Goal: Information Seeking & Learning: Learn about a topic

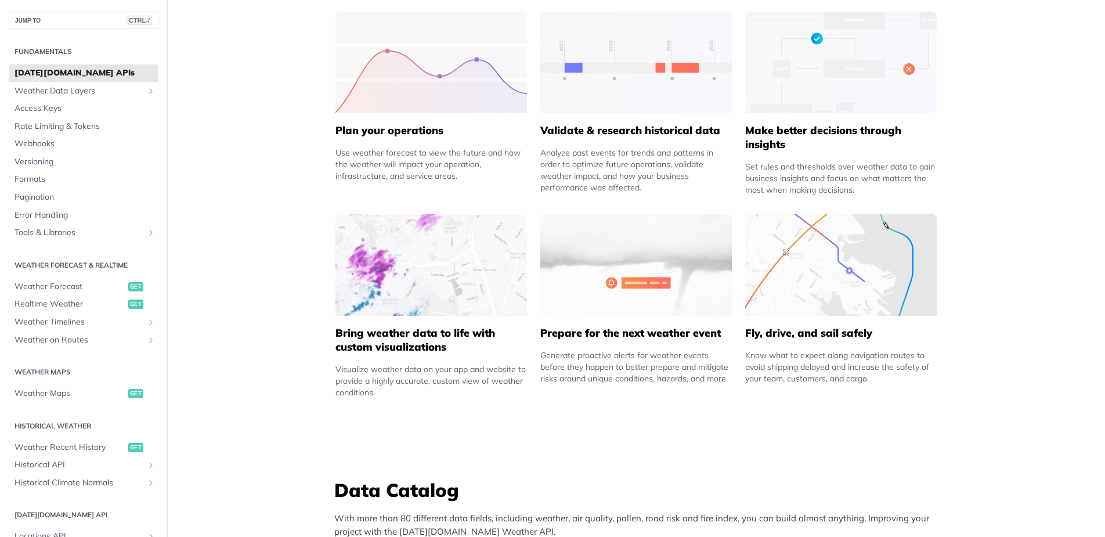
scroll to position [562, 0]
drag, startPoint x: 317, startPoint y: 367, endPoint x: 888, endPoint y: 388, distance: 571.0
copy div "Visualize weather data on your app and website to provide a highly accurate, cu…"
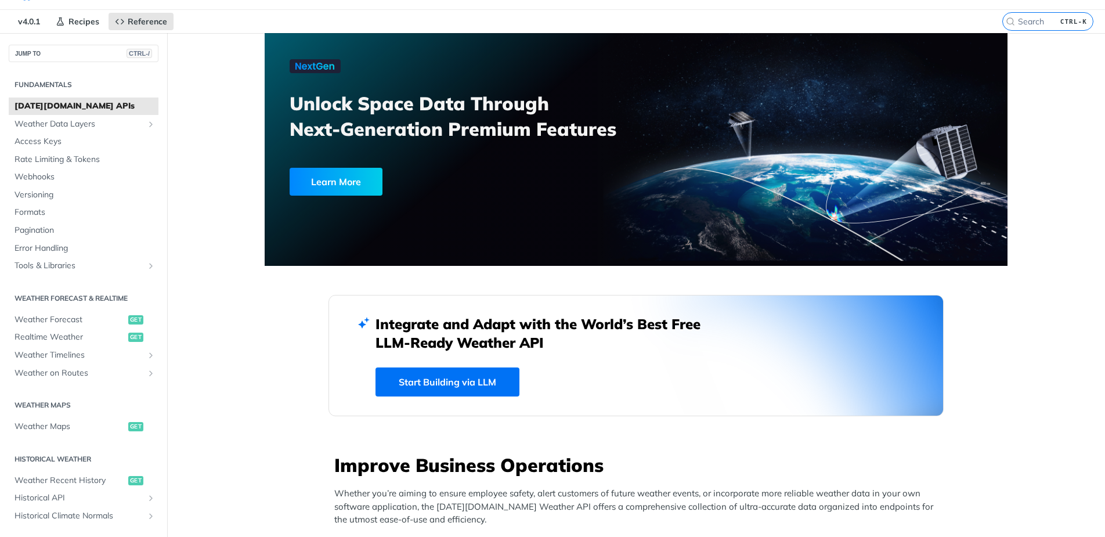
scroll to position [0, 0]
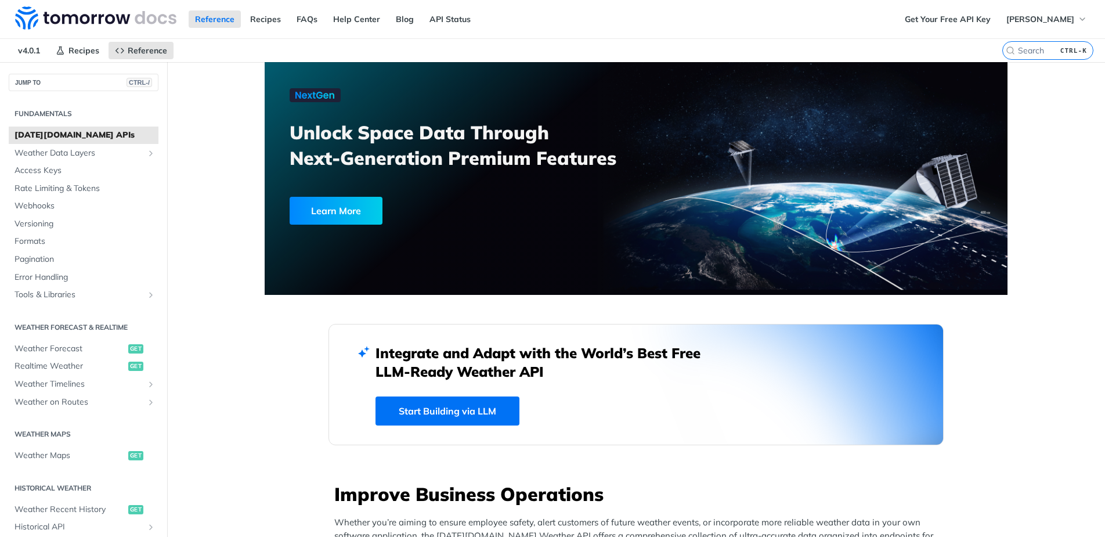
drag, startPoint x: 250, startPoint y: 121, endPoint x: 619, endPoint y: 168, distance: 372.2
copy h3 "Unlock Space Data Through Next-Generation Premium Features"
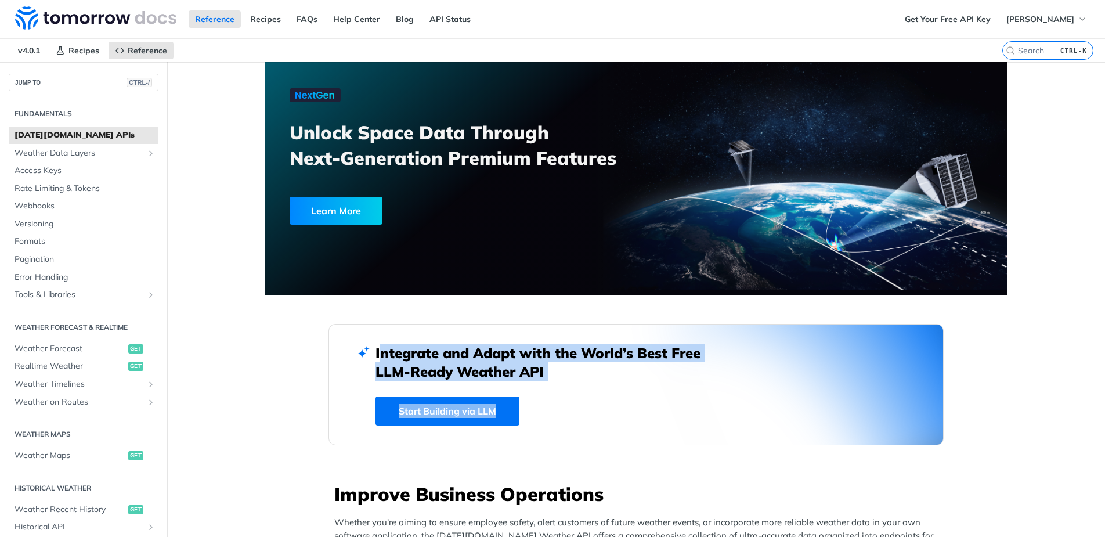
drag, startPoint x: 311, startPoint y: 357, endPoint x: 600, endPoint y: 387, distance: 290.6
copy div "Integrate and Adapt with the World’s Best Free LLM-Ready Weather API Start Buil…"
click at [600, 387] on div "Integrate and Adapt with the World’s Best Free LLM-Ready Weather API Start Buil…" at bounding box center [636, 385] width 521 height 82
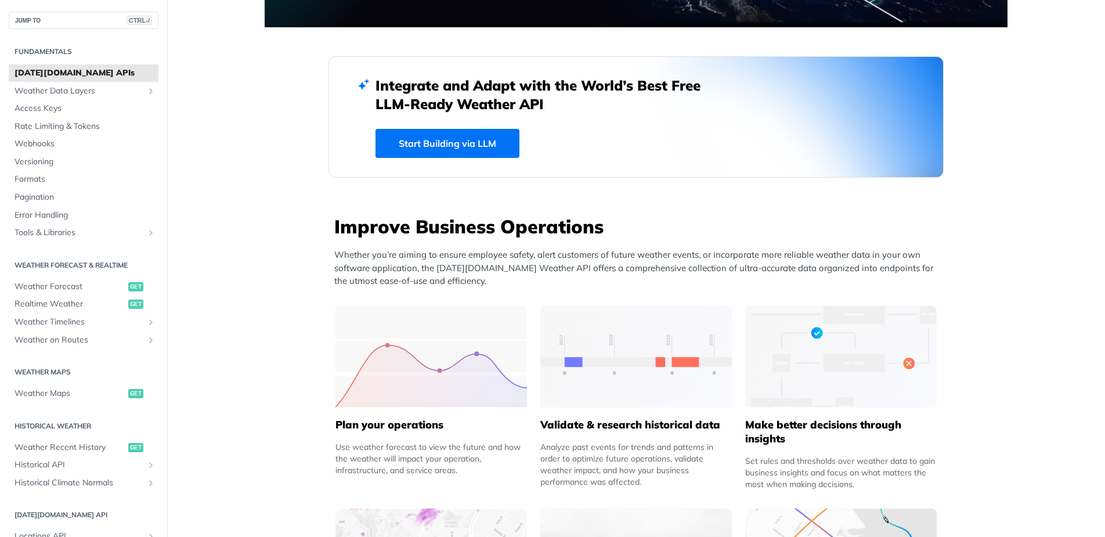
scroll to position [306, 0]
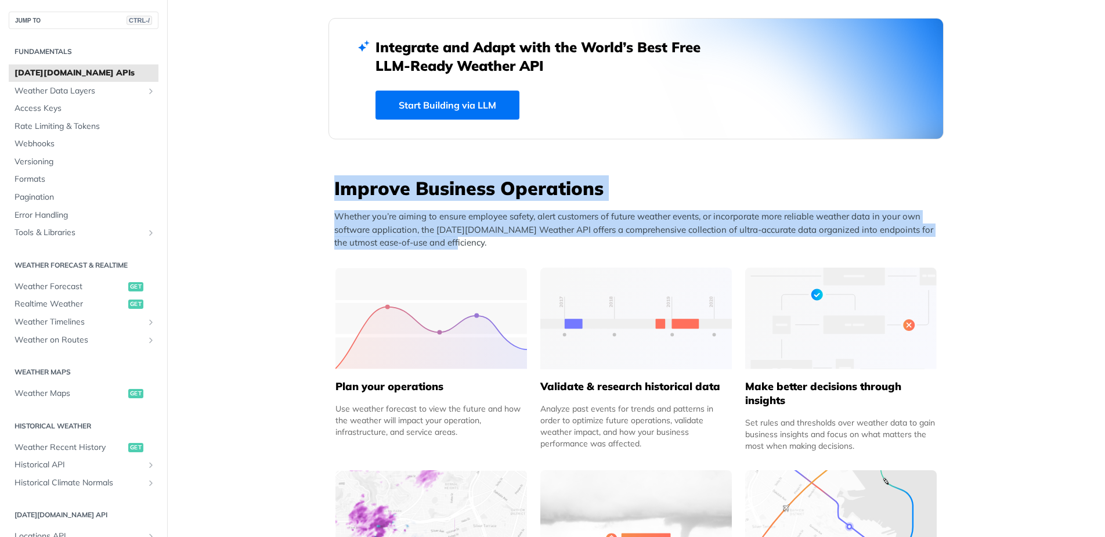
drag, startPoint x: 310, startPoint y: 187, endPoint x: 560, endPoint y: 246, distance: 256.5
copy div "Improve Business Operations Whether you’re aiming to ensure employee safety, al…"
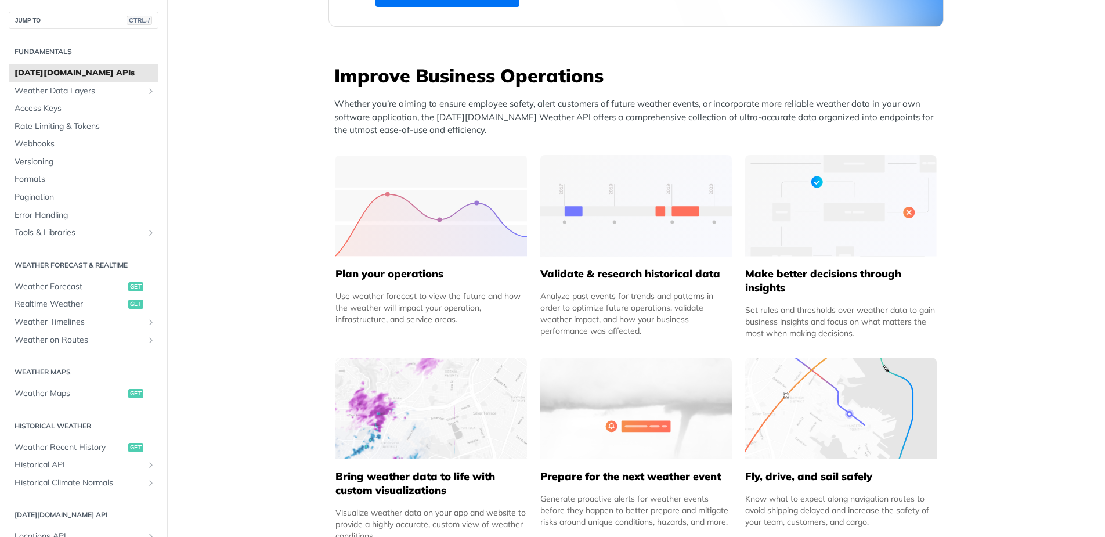
scroll to position [425, 0]
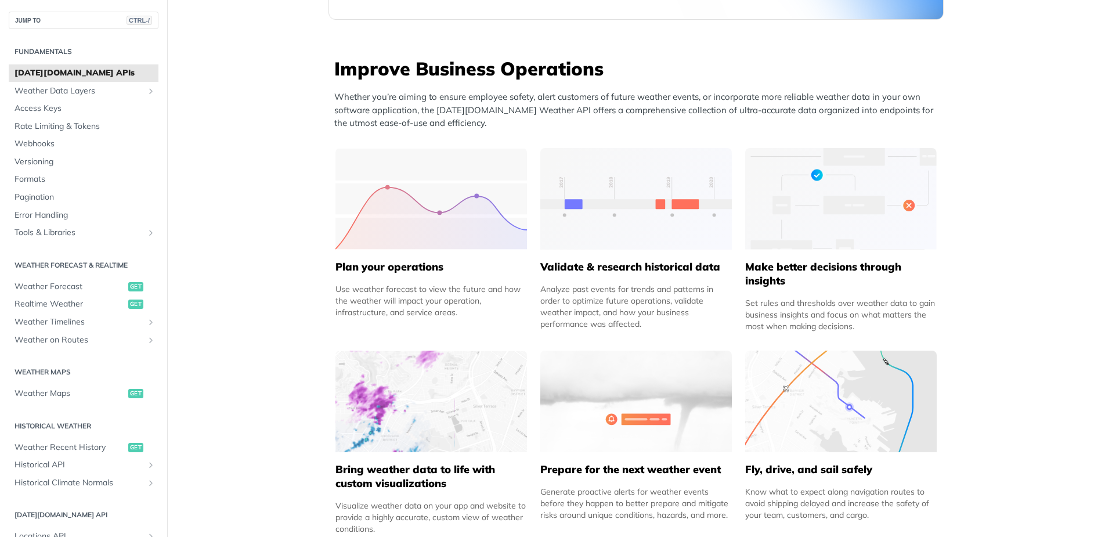
drag, startPoint x: 319, startPoint y: 278, endPoint x: 470, endPoint y: 311, distance: 153.8
copy div "Use weather forecast to view the future and how the weather will impact your op…"
click at [540, 288] on div "Analyze past events for trends and patterns in order to optimize future operati…" at bounding box center [636, 306] width 192 height 46
drag, startPoint x: 533, startPoint y: 288, endPoint x: 653, endPoint y: 336, distance: 129.2
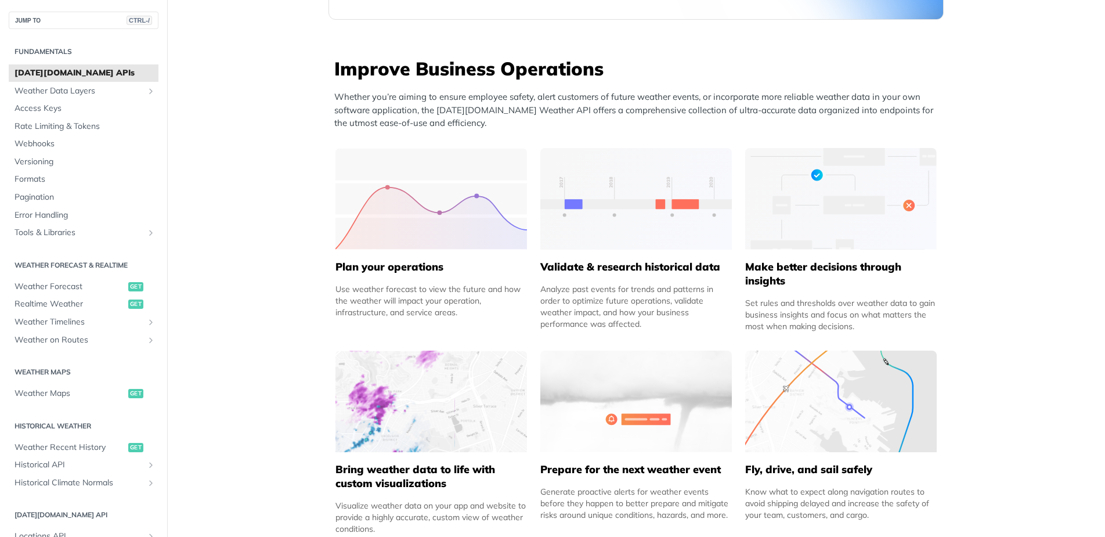
click at [653, 336] on div "Improve Business Operations Whether you’re aiming to ensure employee safety, al…" at bounding box center [636, 300] width 615 height 488
copy div "Analyze past events for trends and patterns in order to optimize future operati…"
click at [427, 221] on img at bounding box center [432, 199] width 192 height 102
click at [406, 272] on h5 "Plan your operations" at bounding box center [432, 267] width 192 height 14
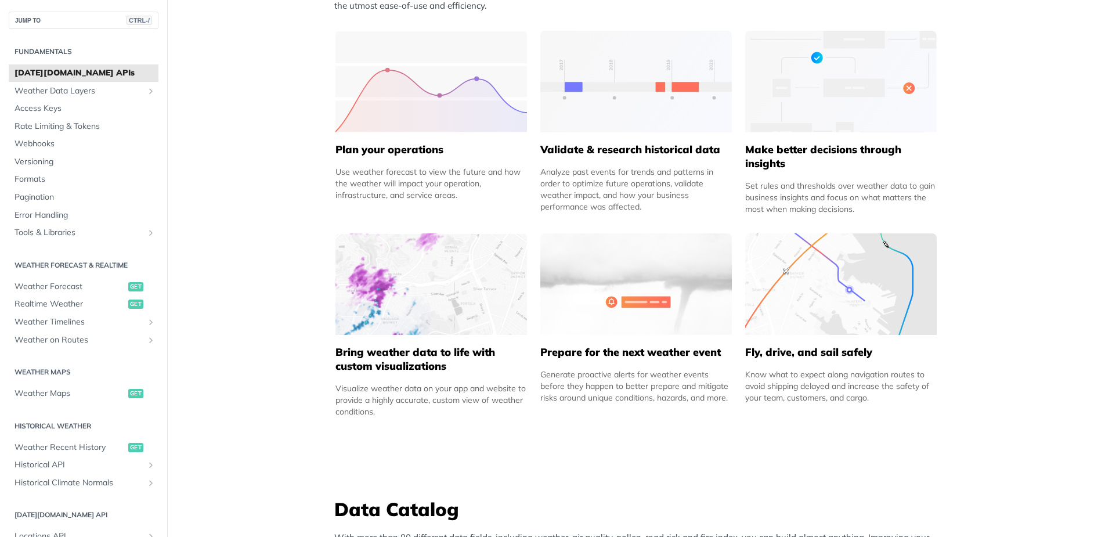
scroll to position [543, 0]
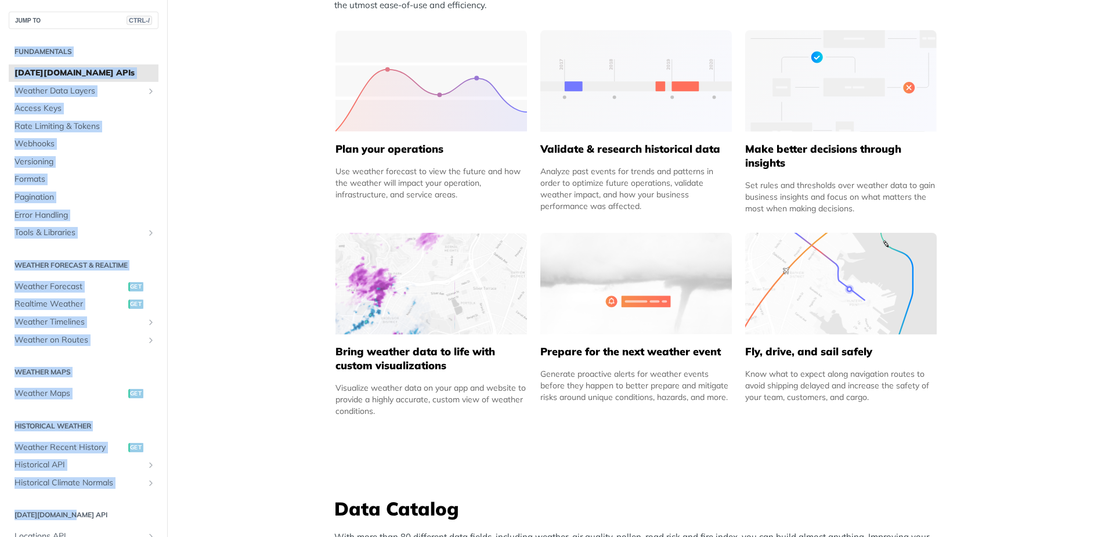
drag, startPoint x: 3, startPoint y: 41, endPoint x: 112, endPoint y: 507, distance: 478.0
click at [112, 507] on div "Fundamentals [DATE][DOMAIN_NAME] APIs Weather Data Layers Core Probabilistic Fo…" at bounding box center [83, 400] width 167 height 742
copy div "Fundamentals [DATE][DOMAIN_NAME] APIs Weather Data Layers Core Probabilistic Fo…"
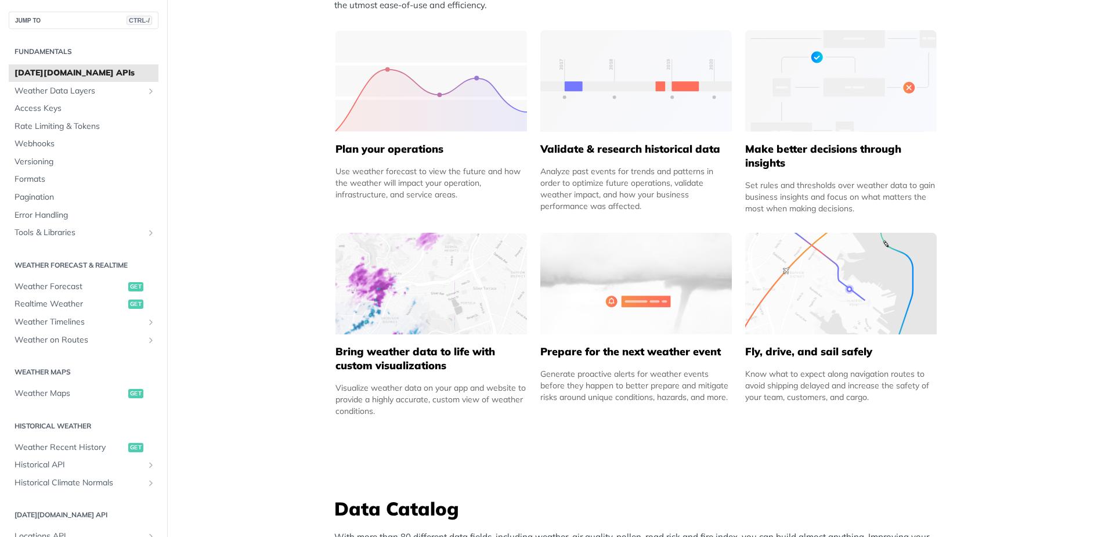
click at [93, 401] on link "Weather Maps get" at bounding box center [84, 393] width 150 height 17
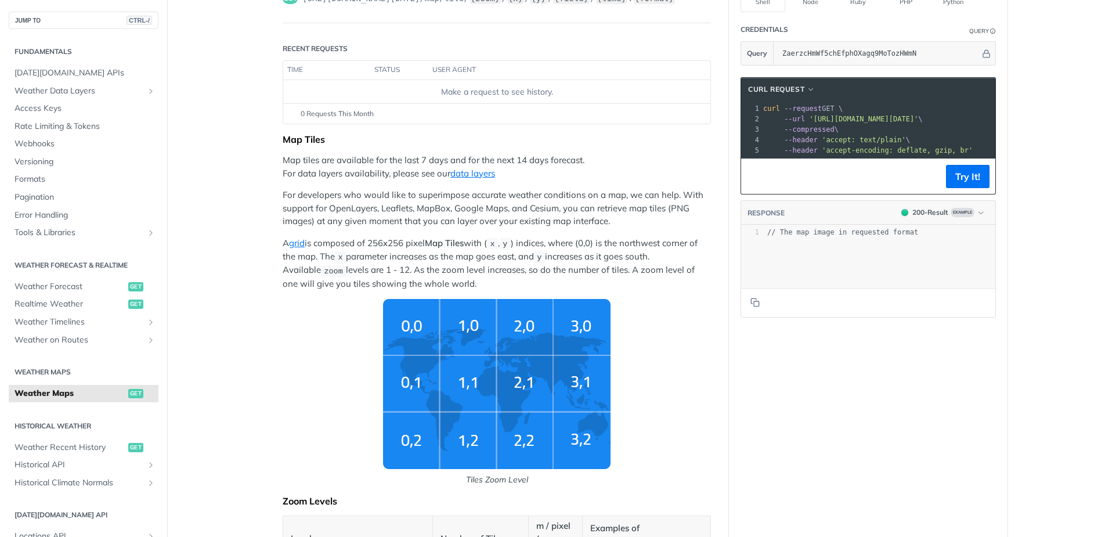
scroll to position [116, 0]
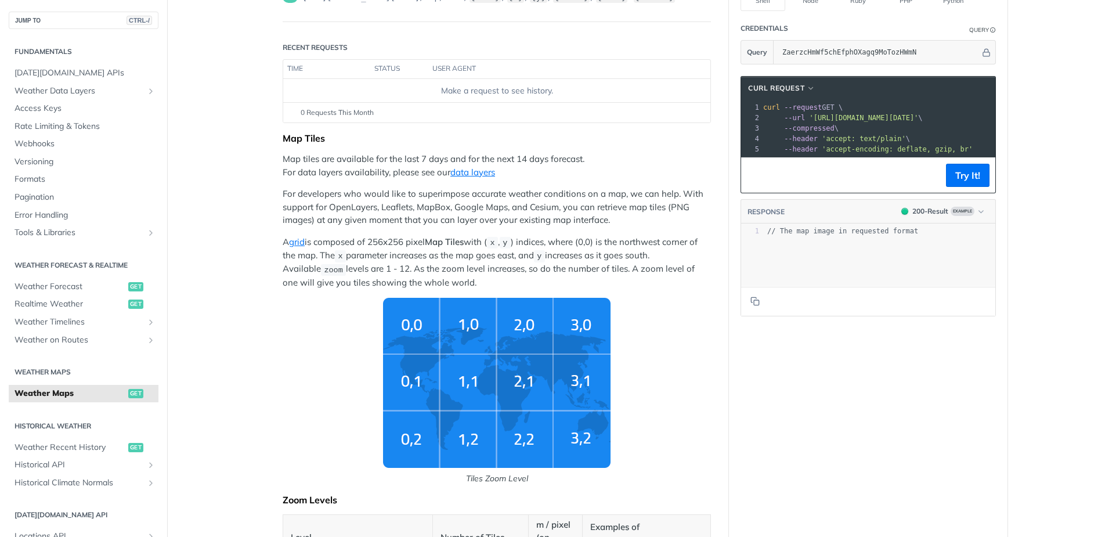
drag, startPoint x: 277, startPoint y: 147, endPoint x: 436, endPoint y: 283, distance: 208.7
copy div "Map tiles are available for the last 7 days and for the next 14 days forecast. …"
click at [625, 197] on p "For developers who would like to superimpose accurate weather conditions on a m…" at bounding box center [497, 206] width 428 height 39
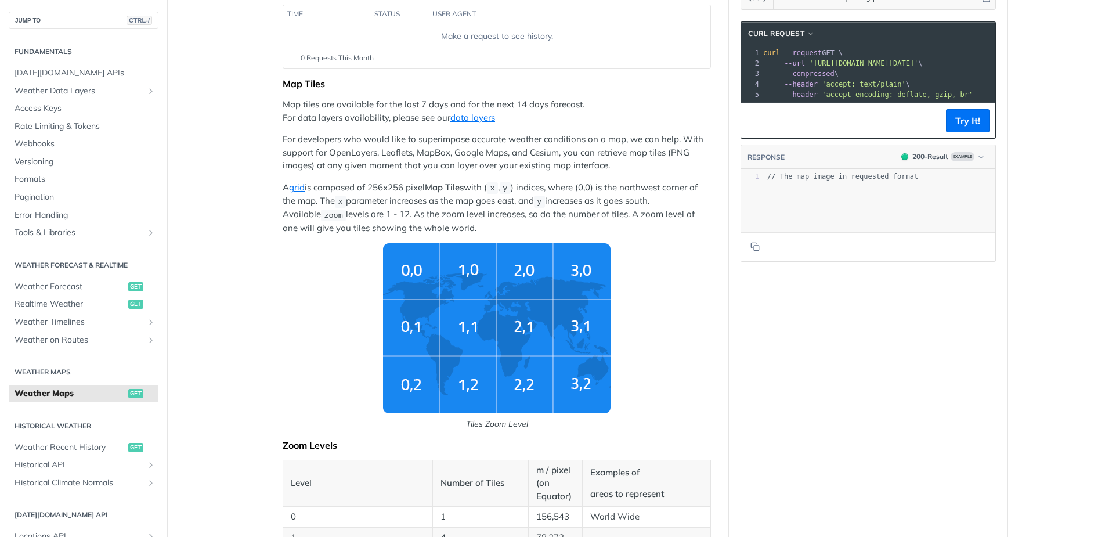
scroll to position [164, 0]
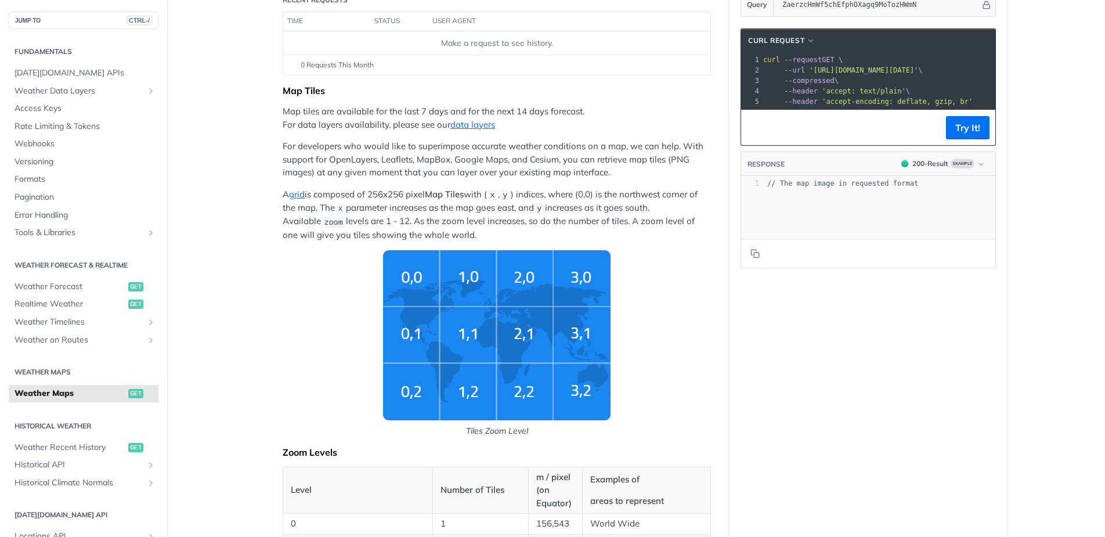
click at [446, 239] on p "A grid is composed of 256x256 pixel Map Tiles with ( x , y ) indices, where (0,…" at bounding box center [497, 214] width 428 height 53
drag, startPoint x: 358, startPoint y: 186, endPoint x: 225, endPoint y: 101, distance: 158.1
copy div "Map tiles are available for the last 7 days and for the next 14 days forecast. …"
click at [520, 230] on p "A grid is composed of 256x256 pixel Map Tiles with ( x , y ) indices, where (0,…" at bounding box center [497, 214] width 428 height 53
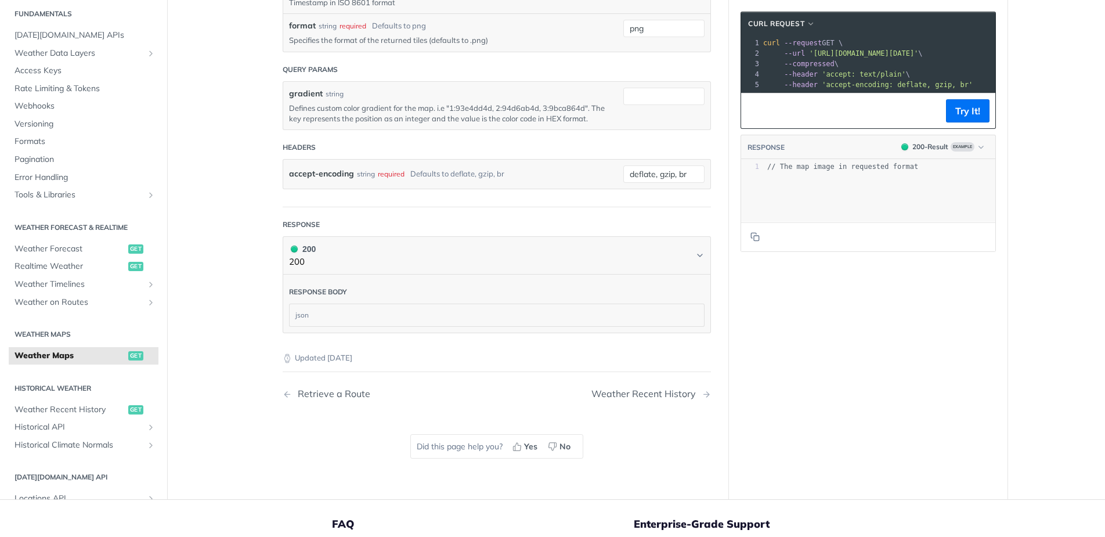
scroll to position [1466, 0]
drag, startPoint x: 354, startPoint y: 222, endPoint x: 260, endPoint y: 219, distance: 94.1
copy div "Response"
click at [380, 213] on header "Response" at bounding box center [497, 222] width 428 height 23
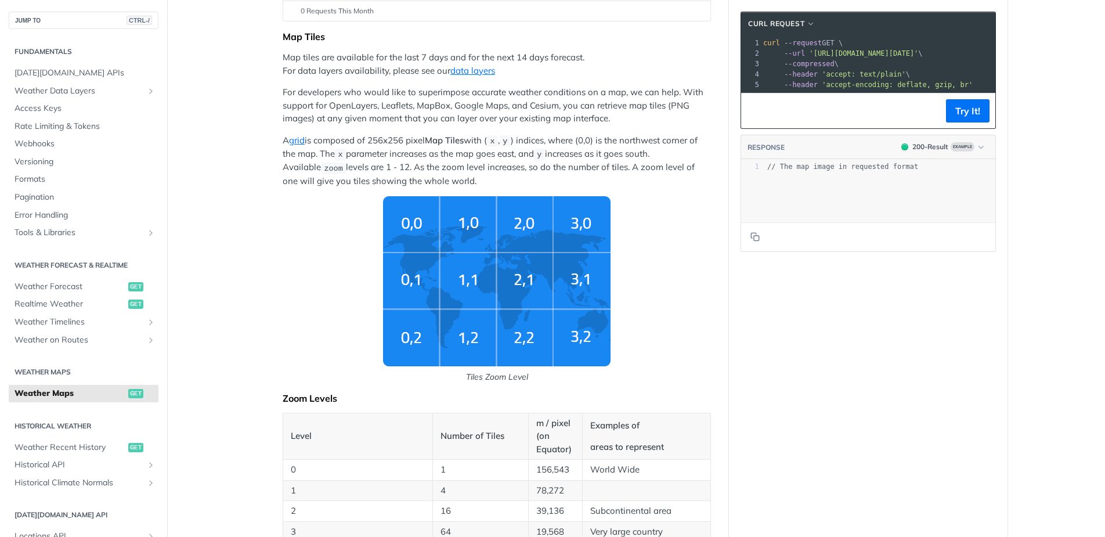
scroll to position [217, 0]
click at [478, 73] on link "data layers" at bounding box center [472, 71] width 45 height 11
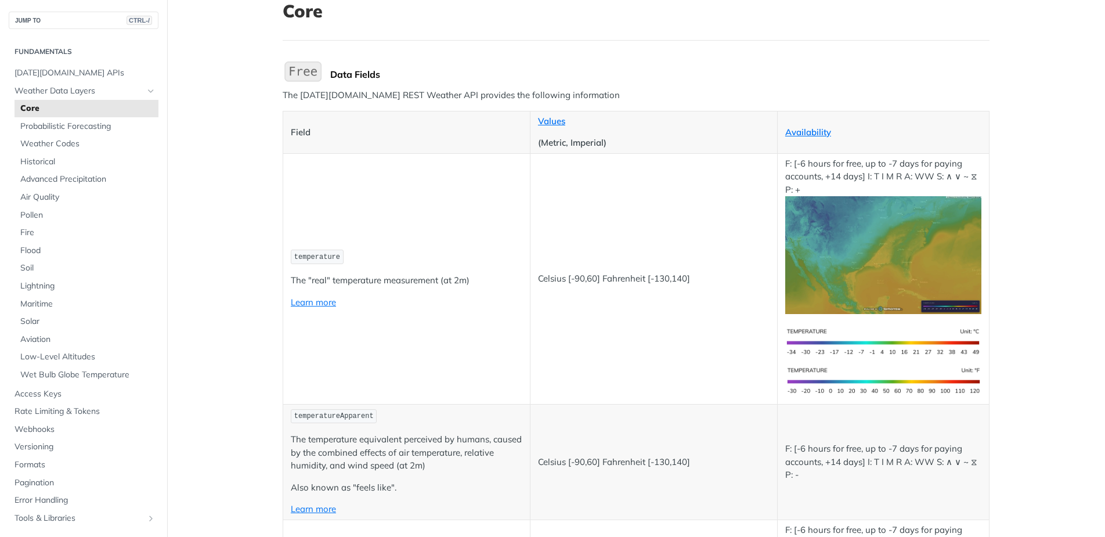
scroll to position [81, 0]
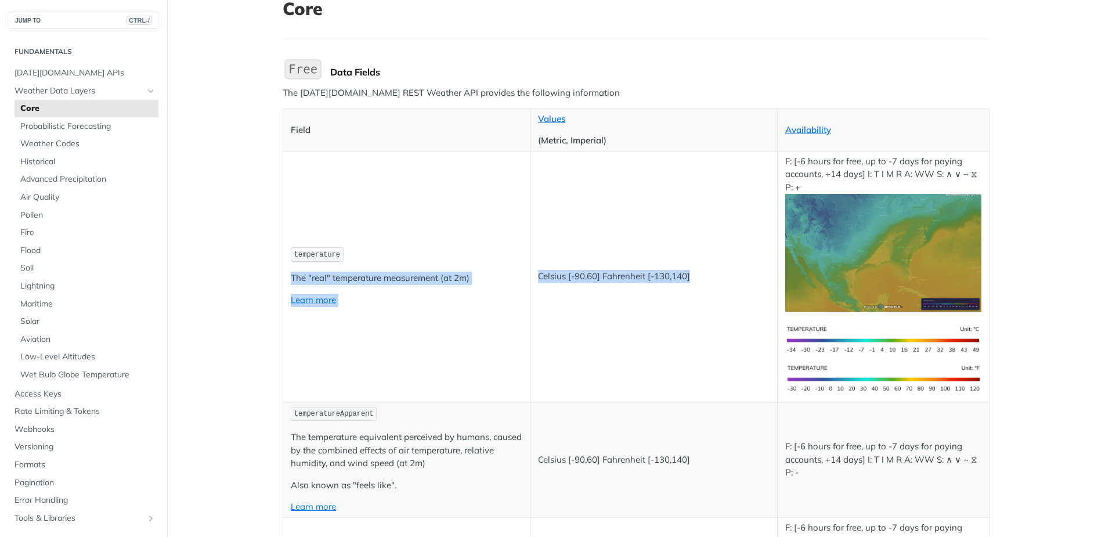
drag, startPoint x: 705, startPoint y: 331, endPoint x: 368, endPoint y: 247, distance: 347.5
click at [368, 247] on tr "temperature The "real" temperature measurement (at 2m) Learn more Celsius [-90,…" at bounding box center [636, 276] width 706 height 251
click at [474, 207] on td "temperature The "real" temperature measurement (at 2m) Learn more" at bounding box center [406, 276] width 247 height 251
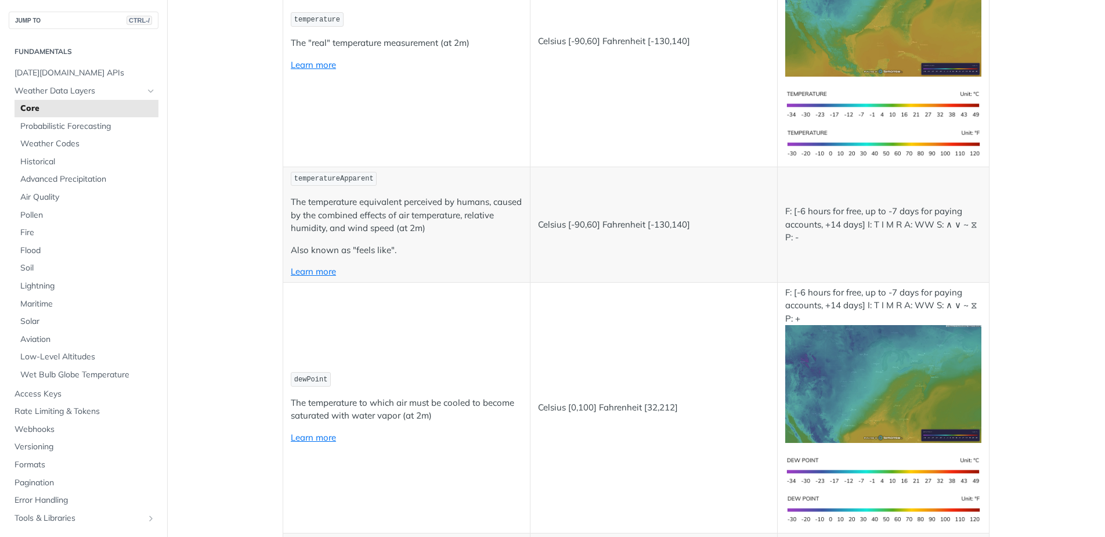
scroll to position [317, 0]
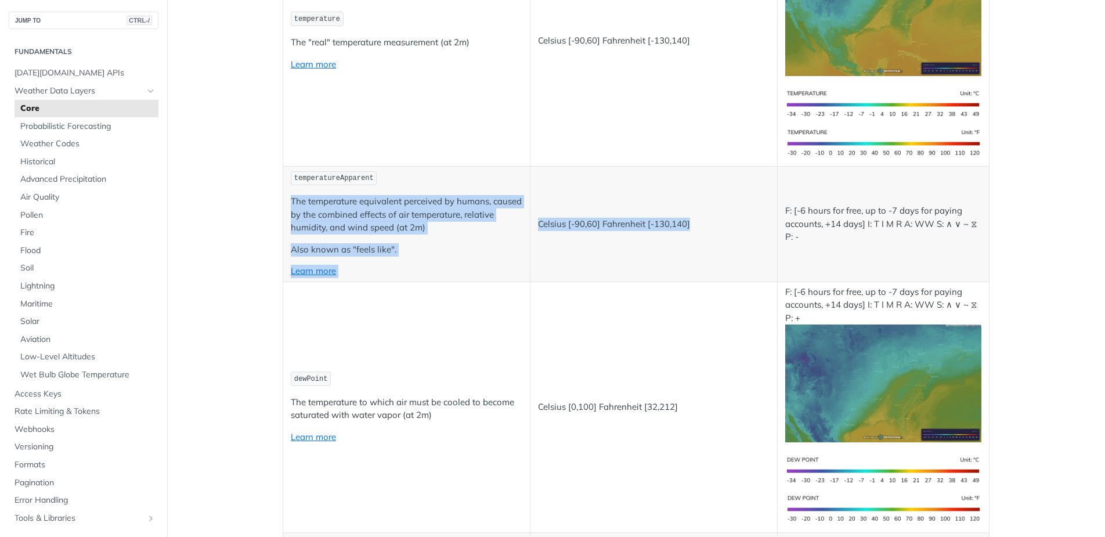
drag, startPoint x: 578, startPoint y: 246, endPoint x: 286, endPoint y: 194, distance: 296.5
click at [286, 194] on tr "temperatureApparent The temperature equivalent perceived by humans, caused by t…" at bounding box center [636, 224] width 706 height 116
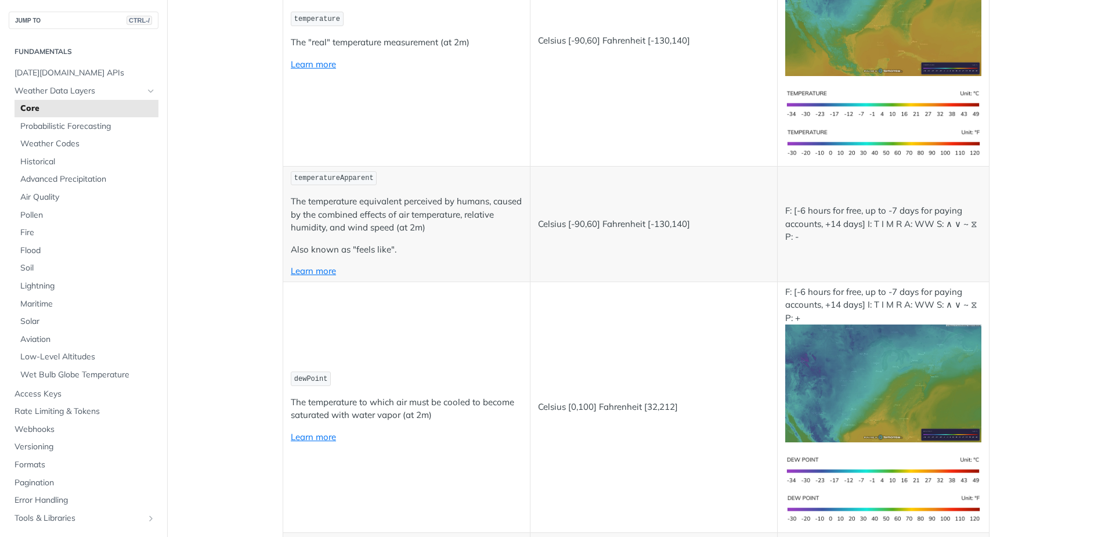
click at [445, 288] on td "dewPoint The temperature to which air must be cooled to become saturated with w…" at bounding box center [406, 407] width 247 height 251
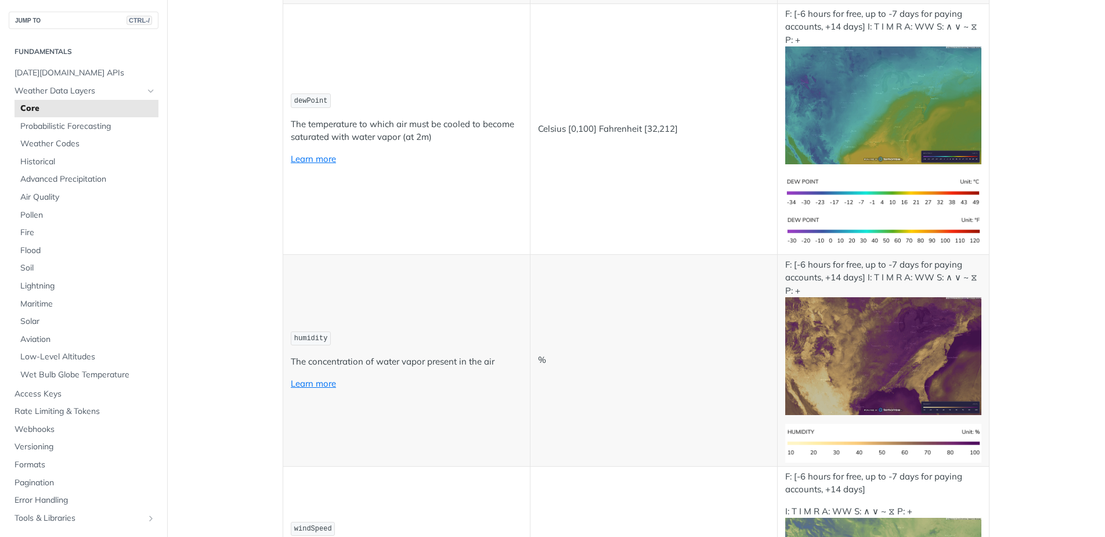
scroll to position [596, 0]
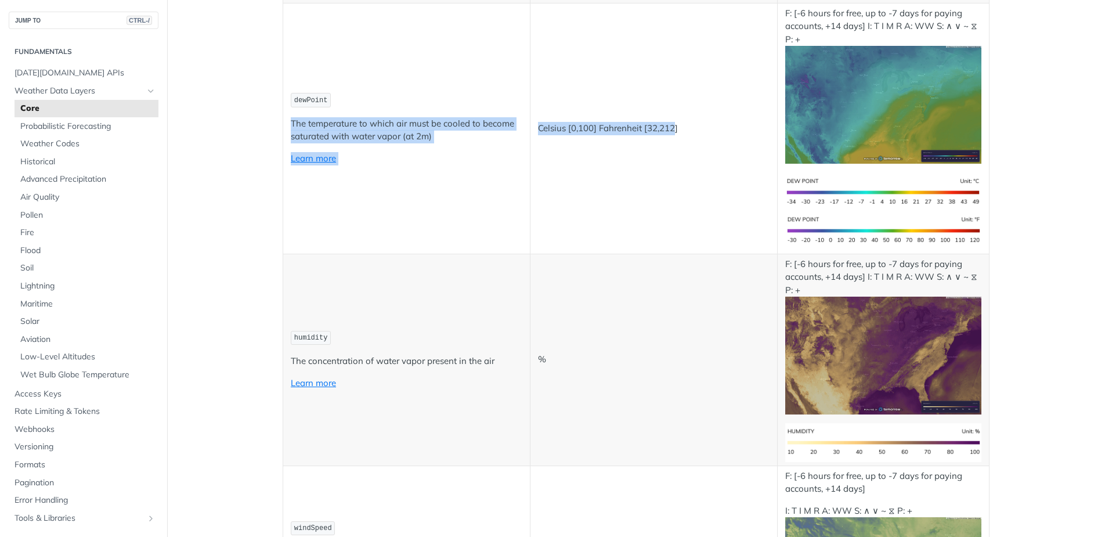
drag, startPoint x: 491, startPoint y: 157, endPoint x: 282, endPoint y: 122, distance: 211.8
click at [283, 122] on tr "dewPoint The temperature to which air must be cooled to become saturated with w…" at bounding box center [636, 128] width 706 height 251
click at [461, 229] on td "dewPoint The temperature to which air must be cooled to become saturated with w…" at bounding box center [406, 128] width 247 height 251
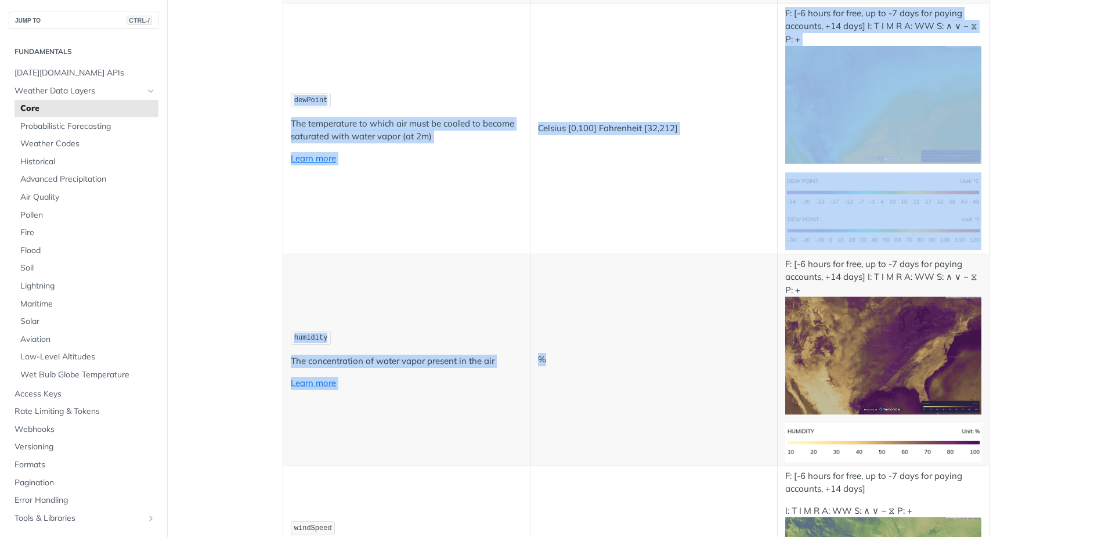
drag, startPoint x: 596, startPoint y: 389, endPoint x: 249, endPoint y: 323, distance: 353.4
click at [428, 416] on td "humidity The concentration of water vapor present in the air Learn more" at bounding box center [406, 360] width 247 height 212
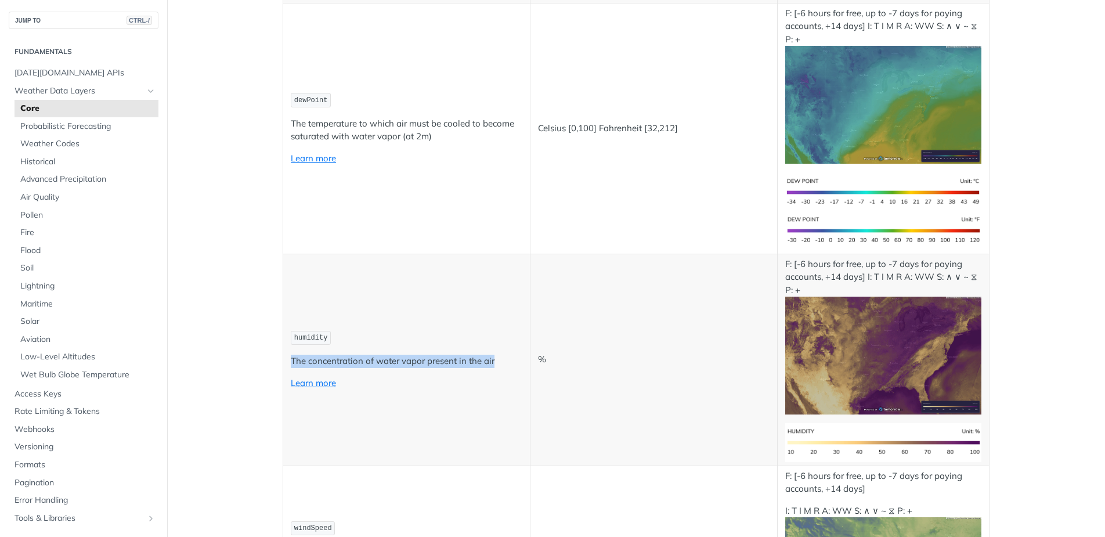
drag, startPoint x: 500, startPoint y: 359, endPoint x: 281, endPoint y: 356, distance: 219.4
click at [283, 356] on td "humidity The concentration of water vapor present in the air Learn more" at bounding box center [406, 360] width 247 height 212
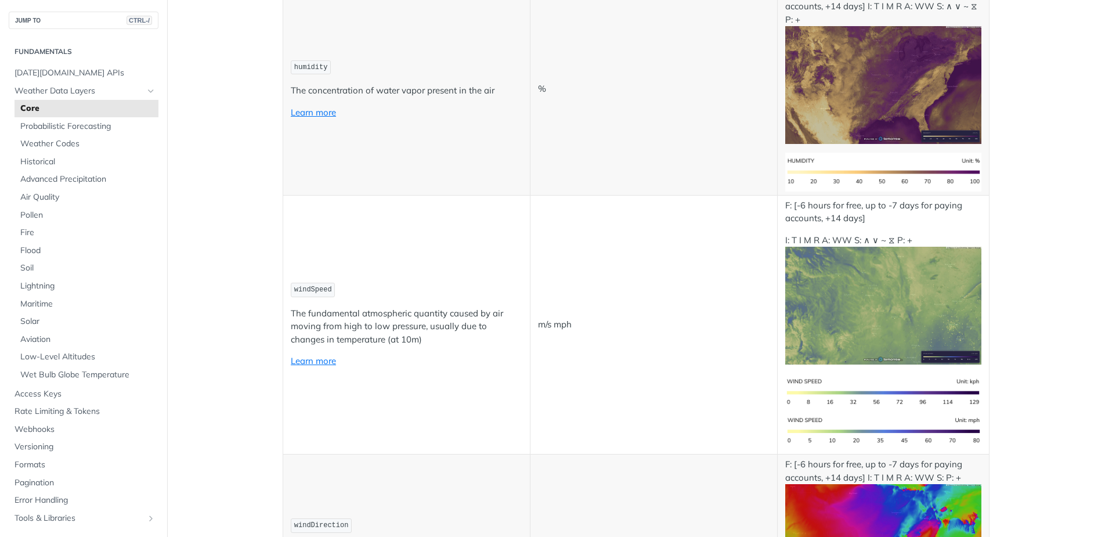
scroll to position [868, 0]
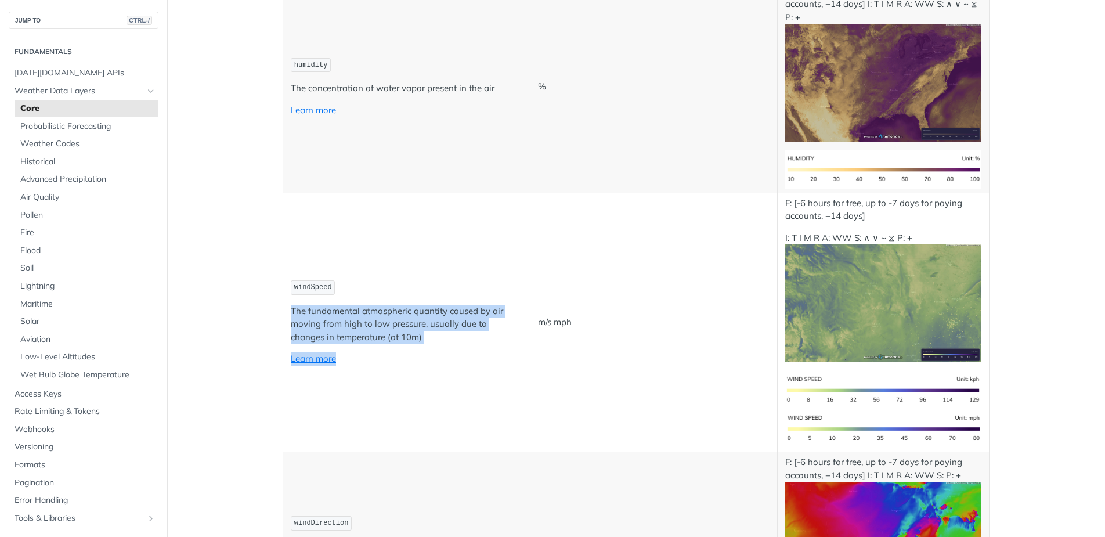
drag, startPoint x: 403, startPoint y: 343, endPoint x: 286, endPoint y: 312, distance: 120.8
click at [286, 312] on td "windSpeed The fundamental atmospheric quantity caused by air moving from high t…" at bounding box center [406, 322] width 247 height 259
click at [463, 351] on td "windSpeed The fundamental atmospheric quantity caused by air moving from high t…" at bounding box center [406, 322] width 247 height 259
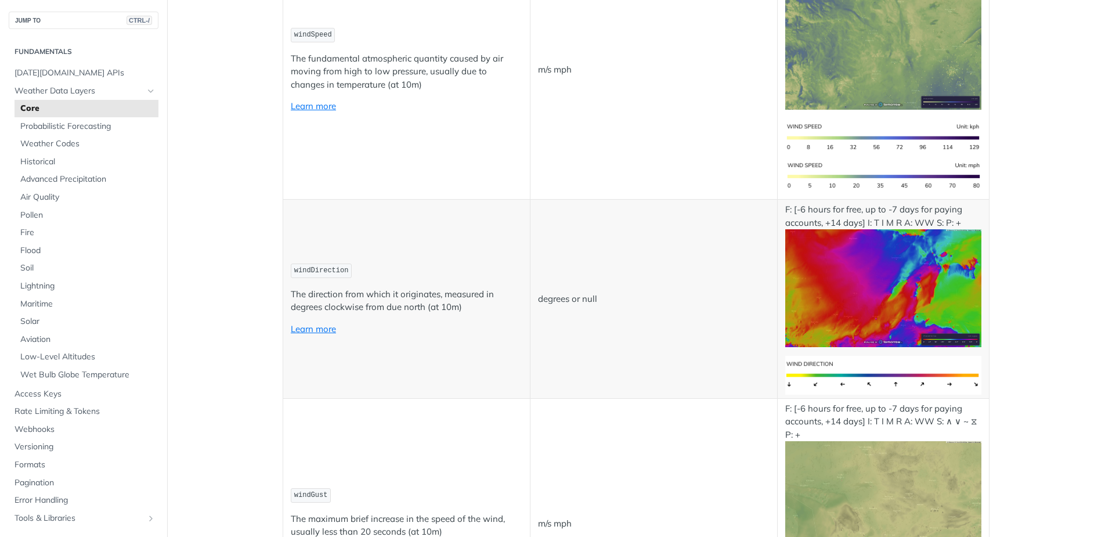
scroll to position [1123, 0]
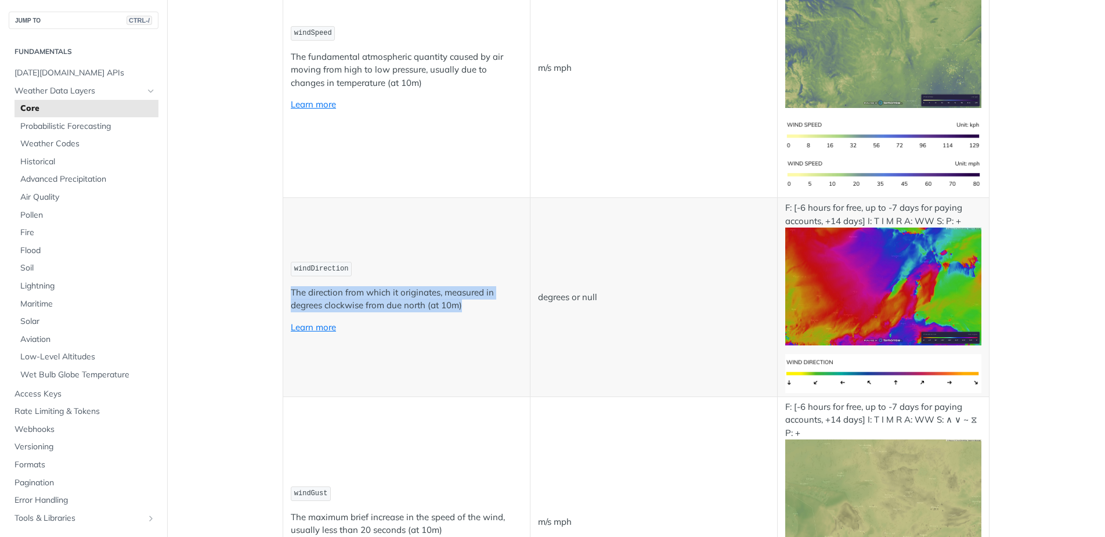
drag, startPoint x: 472, startPoint y: 303, endPoint x: 284, endPoint y: 295, distance: 188.2
click at [284, 295] on td "windDirection The direction from which it originates, measured in degrees clock…" at bounding box center [406, 297] width 247 height 199
click at [478, 322] on p "Learn more" at bounding box center [407, 327] width 232 height 13
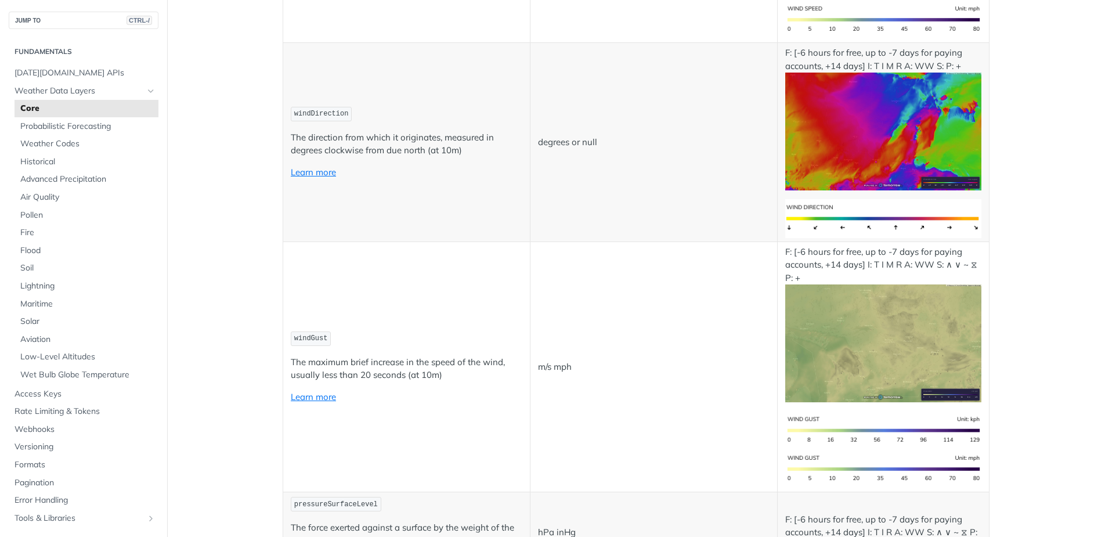
scroll to position [1278, 0]
drag, startPoint x: 309, startPoint y: 340, endPoint x: 284, endPoint y: 341, distance: 25.6
click at [284, 341] on td "windGust The maximum brief increase in the speed of the wind, usually less than…" at bounding box center [406, 366] width 247 height 251
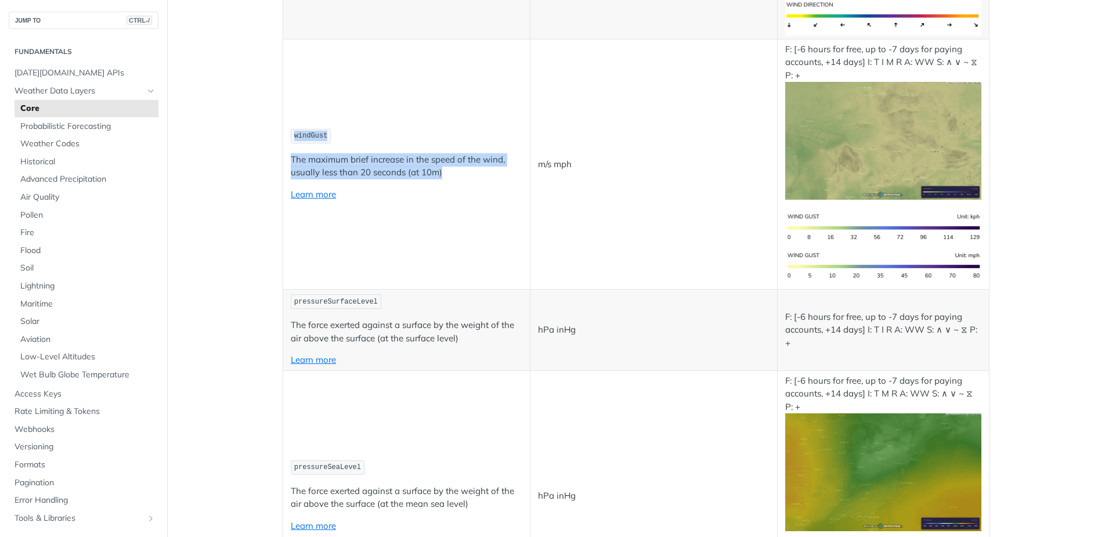
scroll to position [1499, 0]
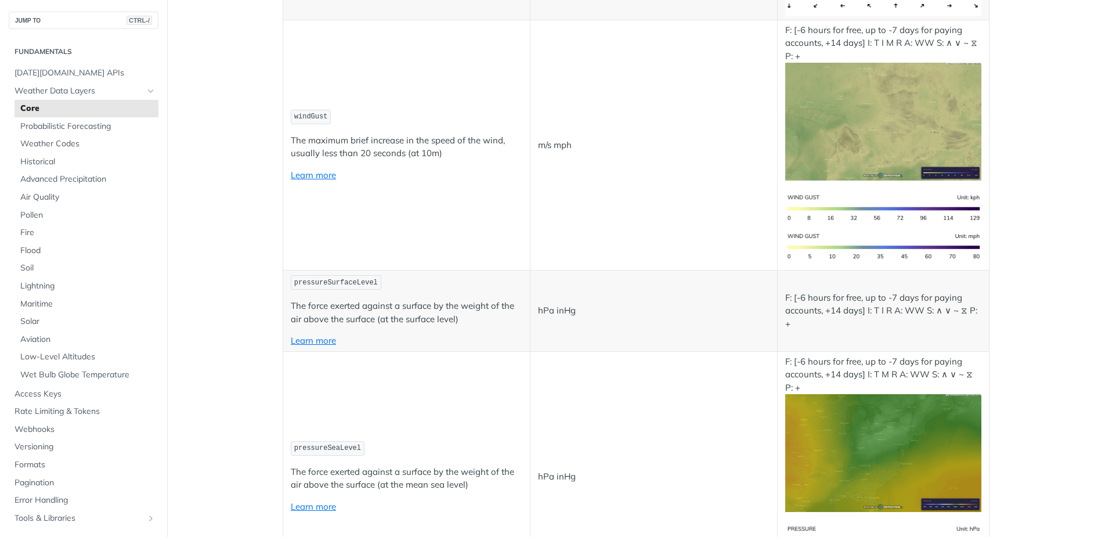
click at [479, 339] on p "Learn more" at bounding box center [407, 340] width 232 height 13
drag, startPoint x: 478, startPoint y: 328, endPoint x: 286, endPoint y: 312, distance: 192.8
click at [286, 312] on td "pressureSurfaceLevel The force exerted against a surface by the weight of the a…" at bounding box center [406, 310] width 247 height 81
click at [461, 340] on p "Learn more" at bounding box center [407, 340] width 232 height 13
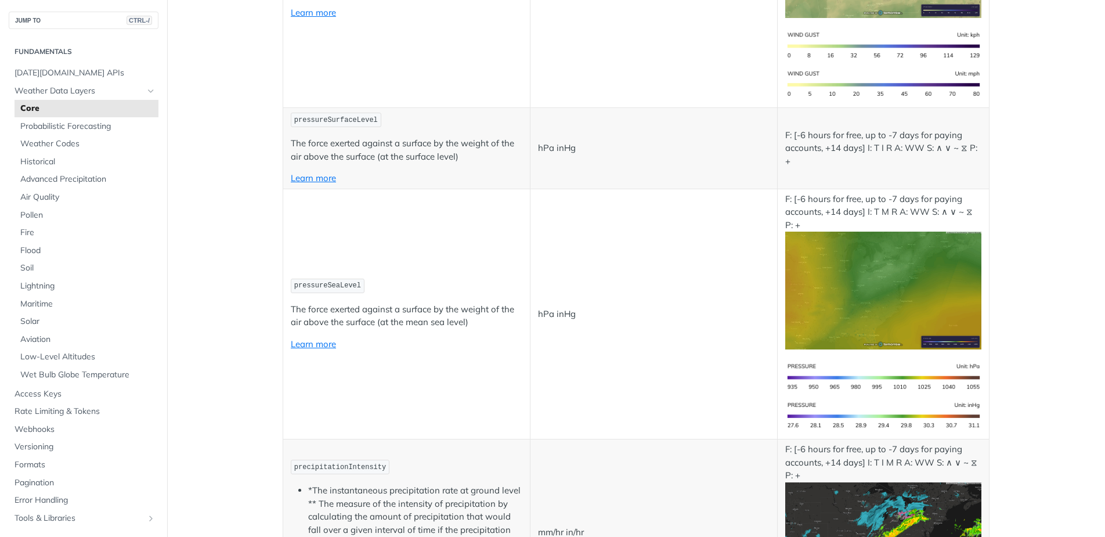
scroll to position [1662, 0]
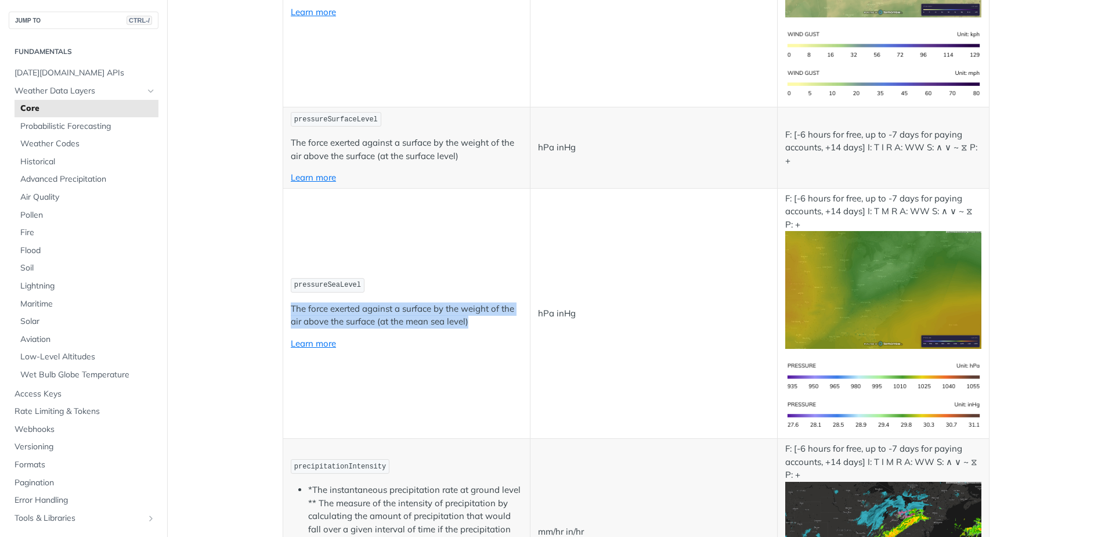
drag, startPoint x: 374, startPoint y: 311, endPoint x: 282, endPoint y: 305, distance: 93.0
click at [283, 305] on td "pressureSeaLevel The force exerted against a surface by the weight of the air a…" at bounding box center [406, 313] width 247 height 251
click at [481, 385] on td "pressureSeaLevel The force exerted against a surface by the weight of the air a…" at bounding box center [406, 313] width 247 height 251
